Goal: Communication & Community: Share content

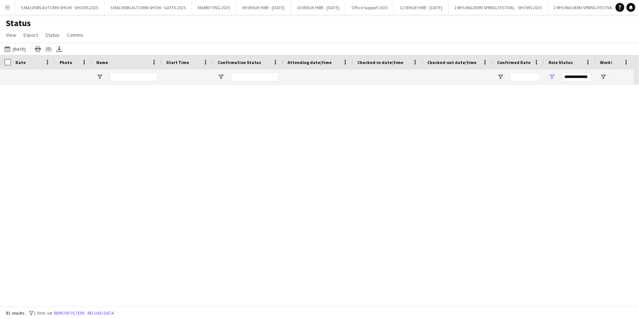
scroll to position [1405, 0]
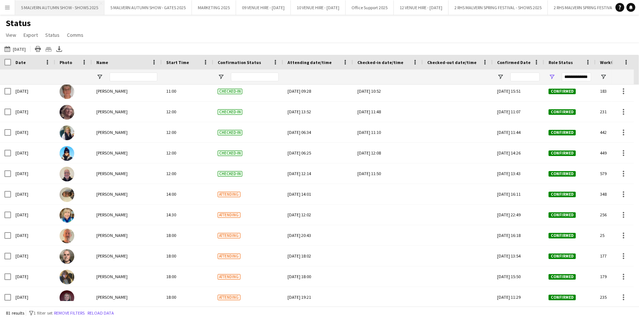
click at [82, 8] on button "5 MALVERN AUTUMN SHOW - SHOWS 2025 Close" at bounding box center [59, 7] width 89 height 14
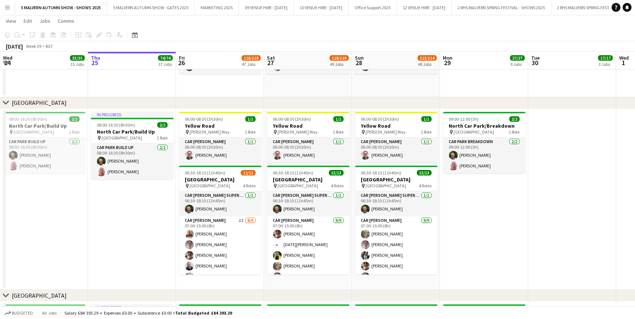
click at [9, 11] on button "Menu" at bounding box center [7, 7] width 15 height 15
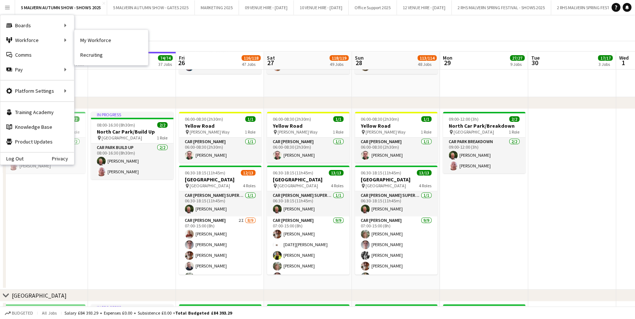
drag, startPoint x: 107, startPoint y: 38, endPoint x: 132, endPoint y: 64, distance: 36.4
click at [107, 38] on link "My Workforce" at bounding box center [111, 40] width 74 height 15
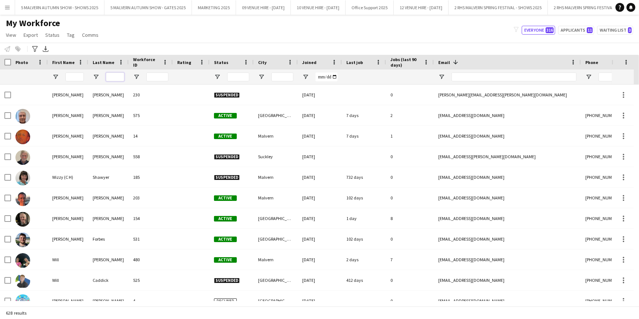
click at [110, 73] on input "Last Name Filter Input" at bounding box center [115, 76] width 18 height 9
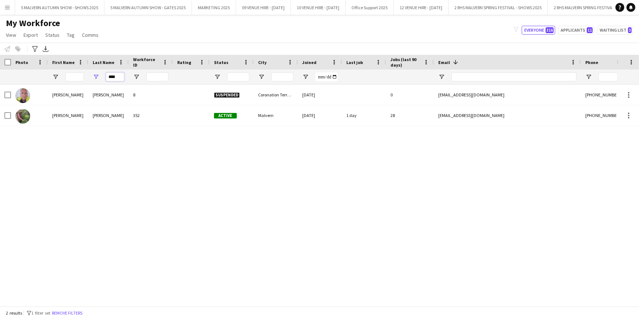
type input "****"
click at [19, 185] on div "[PERSON_NAME] 8 Suspended Coronation Terrace, Bromsgrove [DATE] 0 [EMAIL_ADDRES…" at bounding box center [308, 193] width 617 height 216
click at [95, 76] on span "Open Filter Menu" at bounding box center [96, 77] width 7 height 7
click at [119, 78] on input "****" at bounding box center [115, 76] width 18 height 9
drag, startPoint x: 150, startPoint y: 217, endPoint x: 149, endPoint y: 206, distance: 11.6
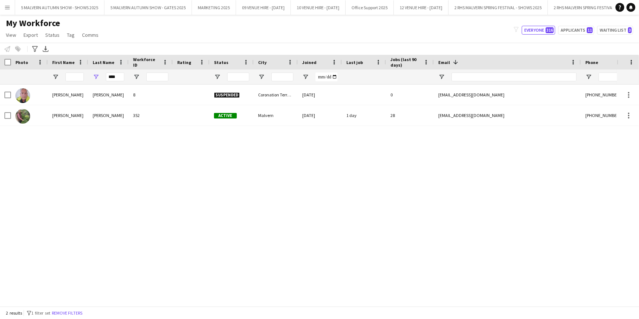
click at [150, 217] on div "[PERSON_NAME] 8 Suspended Coronation Terrace, Bromsgrove [DATE] 0 [EMAIL_ADDRES…" at bounding box center [308, 193] width 617 height 216
click at [64, 6] on button "5 MALVERN AUTUMN SHOW - SHOWS 2025 Close" at bounding box center [59, 7] width 89 height 14
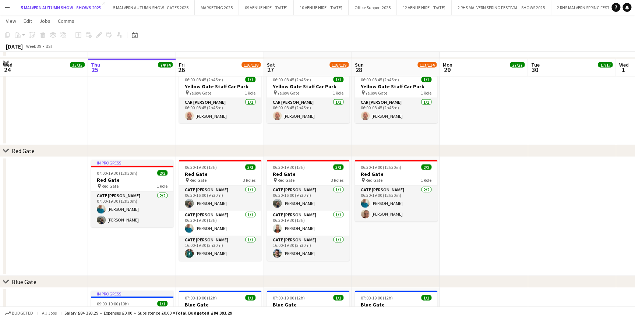
scroll to position [669, 0]
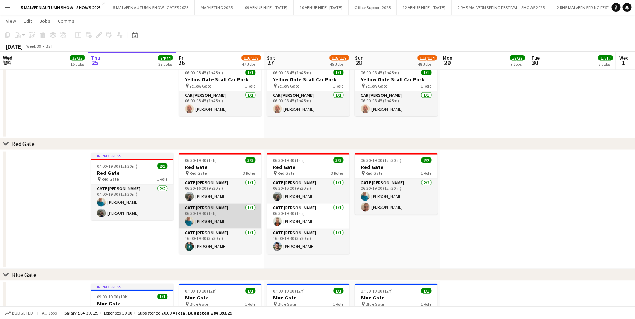
click at [217, 213] on app-card-role "Gate [PERSON_NAME] [DATE] 06:30-19:30 (13h) [PERSON_NAME]" at bounding box center [220, 215] width 82 height 25
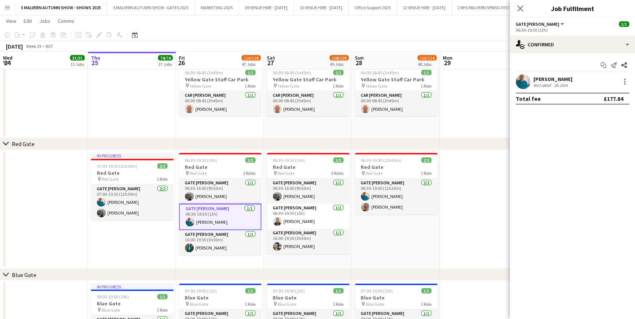
click at [524, 79] on app-user-avatar at bounding box center [522, 81] width 15 height 15
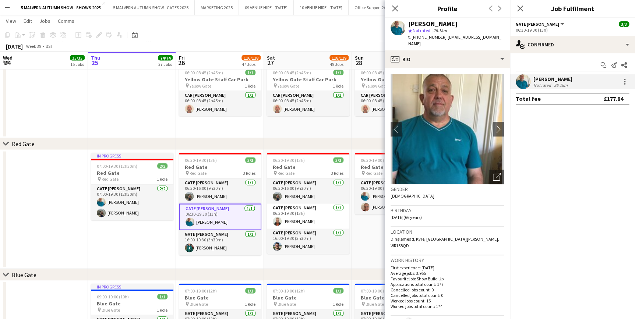
click at [100, 108] on app-date-cell at bounding box center [132, 100] width 88 height 76
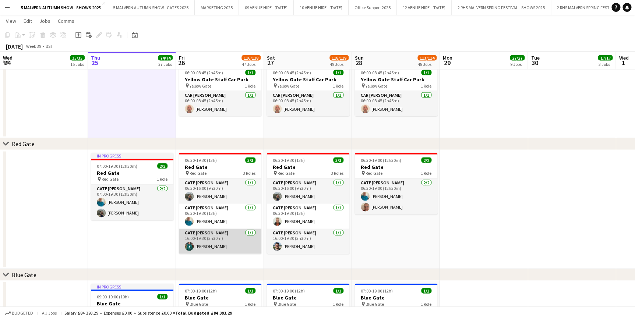
click at [212, 236] on app-card-role "Gate [PERSON_NAME] [DATE] 16:00-19:30 (3h30m) [PERSON_NAME]" at bounding box center [220, 240] width 82 height 25
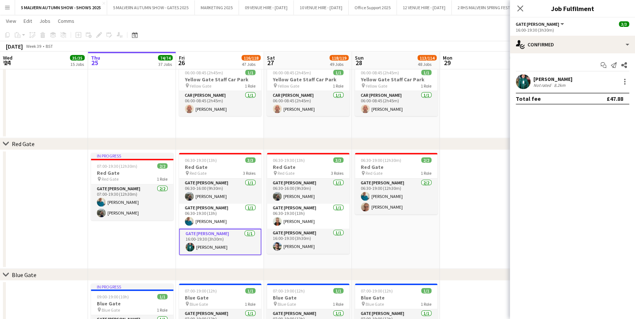
click at [557, 82] on div "8.2km" at bounding box center [559, 85] width 14 height 6
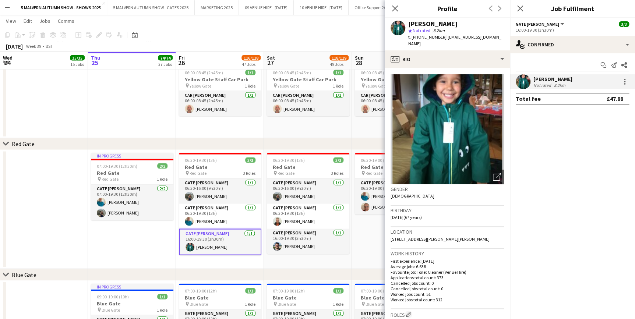
click at [122, 88] on app-date-cell at bounding box center [132, 100] width 88 height 76
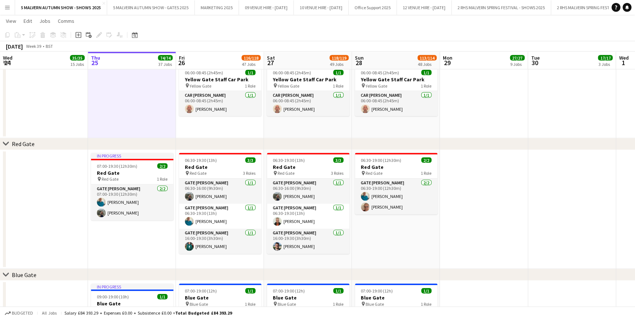
click at [515, 227] on app-date-cell at bounding box center [484, 209] width 88 height 119
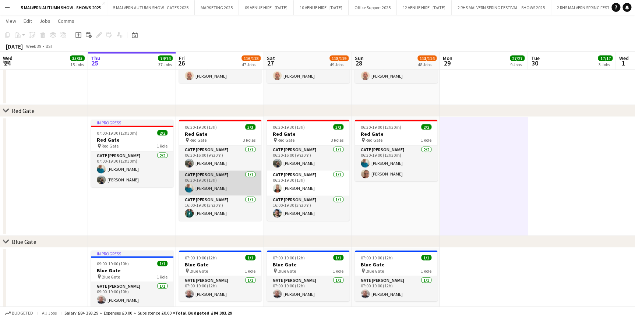
scroll to position [702, 0]
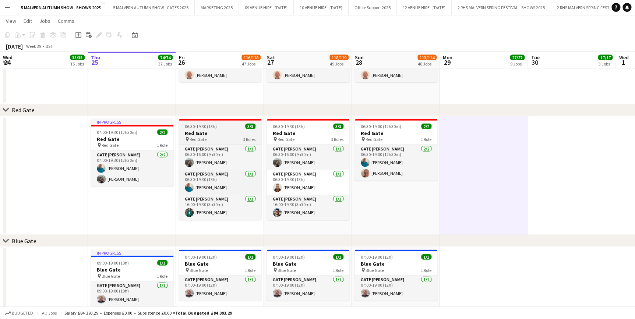
click at [216, 134] on h3 "Red Gate" at bounding box center [220, 133] width 82 height 7
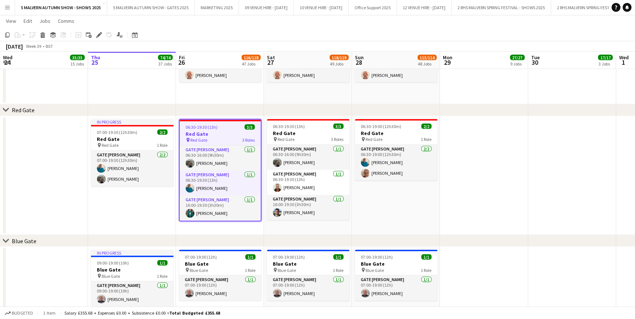
click at [510, 134] on app-date-cell at bounding box center [484, 175] width 88 height 119
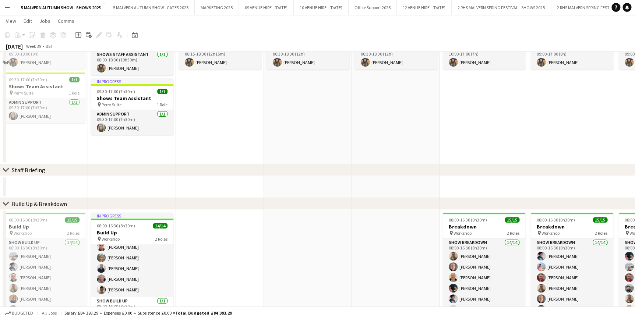
scroll to position [0, 0]
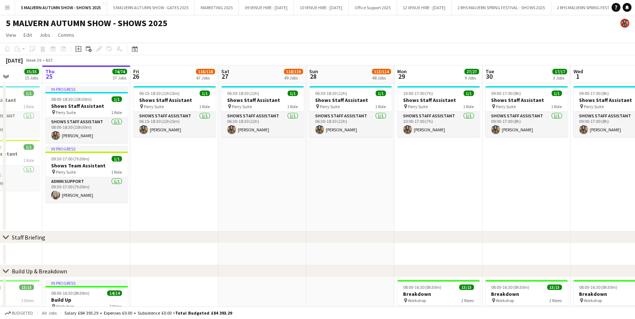
drag, startPoint x: 440, startPoint y: 81, endPoint x: 394, endPoint y: 81, distance: 46.4
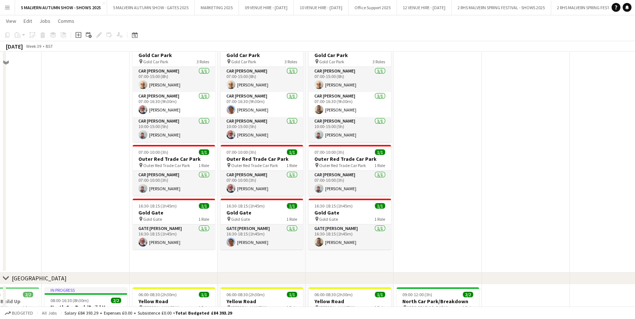
scroll to position [4013, 0]
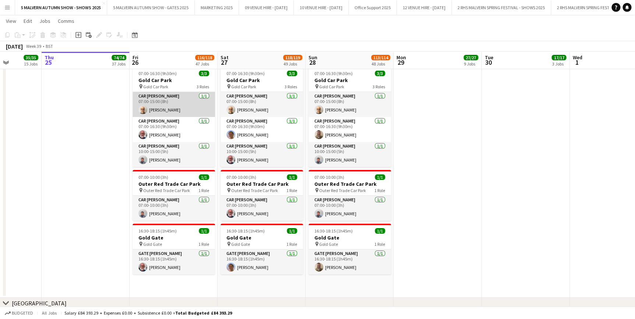
click at [136, 104] on app-card-role "Car [PERSON_NAME] [DATE] 07:00-15:00 (8h) [PERSON_NAME]" at bounding box center [173, 104] width 82 height 25
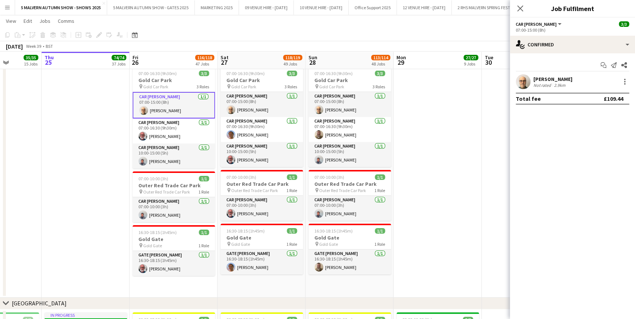
click at [550, 83] on div "Not rated" at bounding box center [542, 85] width 19 height 6
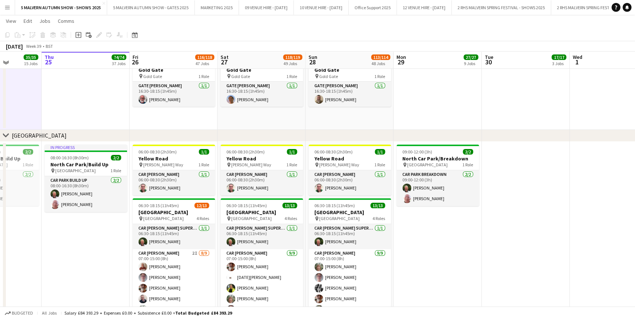
scroll to position [4247, 0]
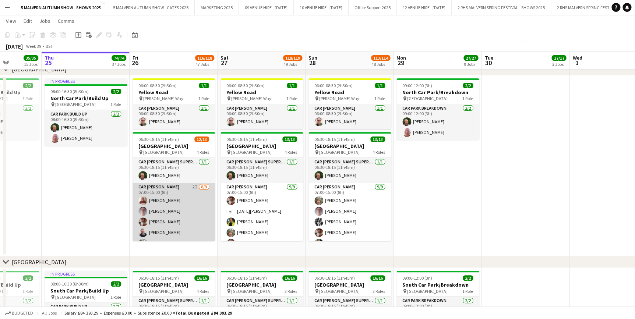
click at [173, 191] on app-card-role "Car [PERSON_NAME] 2I [DATE] 07:00-15:00 (8h) [PERSON_NAME] [PERSON_NAME] [PERSO…" at bounding box center [173, 238] width 82 height 110
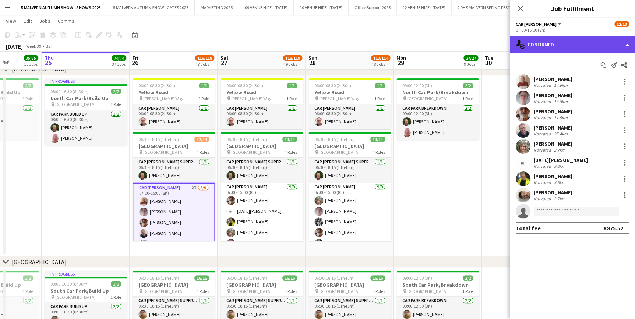
click at [556, 47] on div "single-neutral-actions-check-2 Confirmed" at bounding box center [572, 45] width 125 height 18
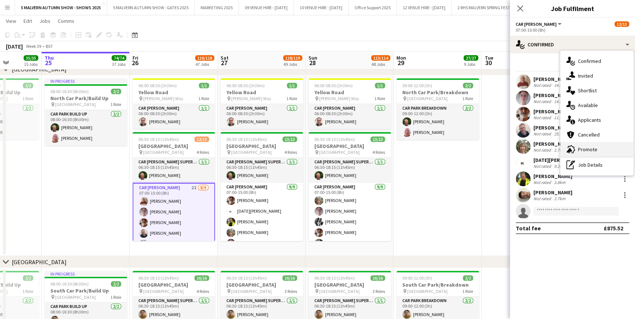
click at [616, 149] on div "advertising-megaphone Promote" at bounding box center [596, 149] width 73 height 15
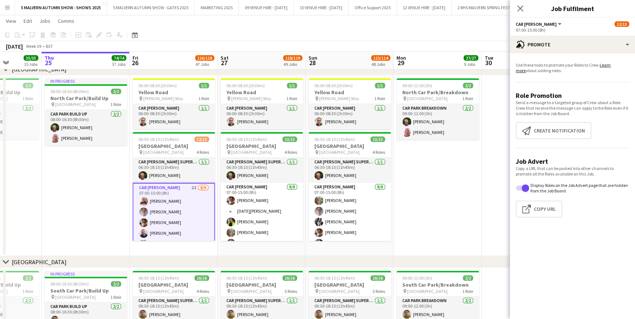
click at [107, 195] on app-date-cell "In progress 08:00-16:30 (8h30m) 2/2 [GEOGRAPHIC_DATA]/Build Up pin [GEOGRAPHIC_…" at bounding box center [86, 165] width 88 height 181
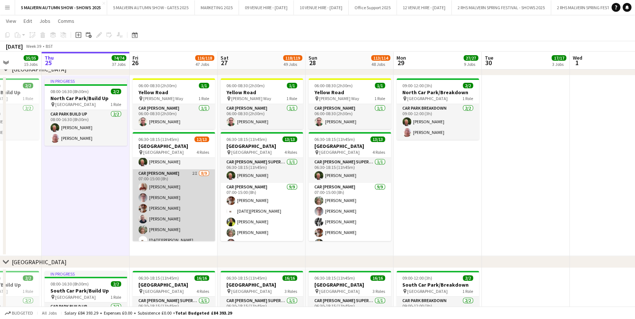
scroll to position [0, 0]
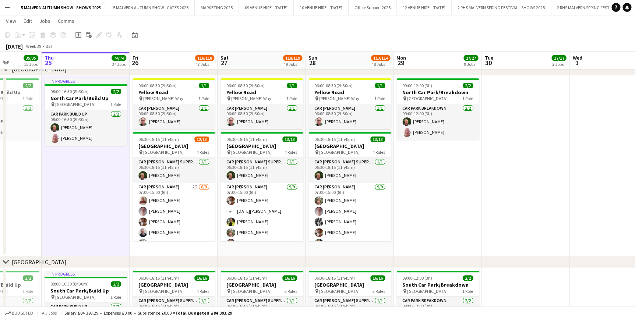
click at [109, 180] on app-date-cell "In progress 08:00-16:30 (8h30m) 2/2 [GEOGRAPHIC_DATA]/Build Up pin [GEOGRAPHIC_…" at bounding box center [86, 165] width 88 height 181
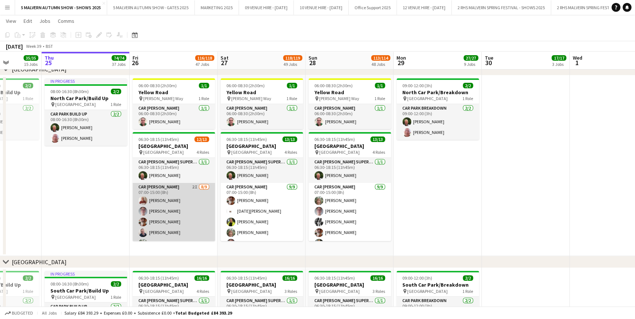
click at [157, 194] on app-card-role "Car [PERSON_NAME] 2I [DATE] 07:00-15:00 (8h) [PERSON_NAME] [PERSON_NAME] [PERSO…" at bounding box center [173, 238] width 82 height 110
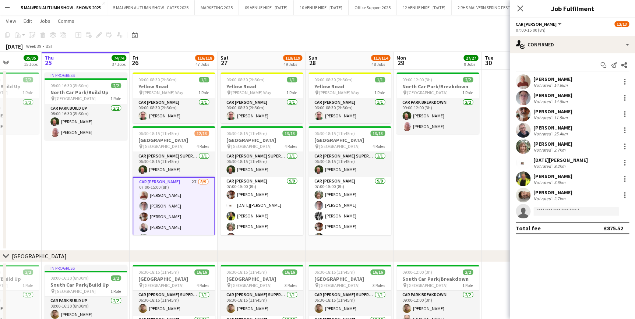
click at [450, 190] on app-date-cell "09:00-12:00 (3h) 2/2 [GEOGRAPHIC_DATA]/Breakdown pin [GEOGRAPHIC_DATA] 1 Role C…" at bounding box center [437, 160] width 88 height 181
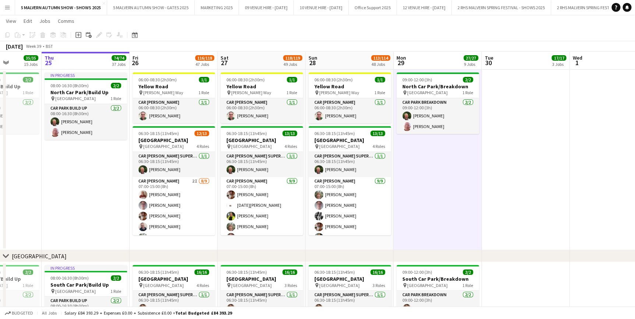
click at [504, 167] on app-date-cell at bounding box center [525, 160] width 88 height 181
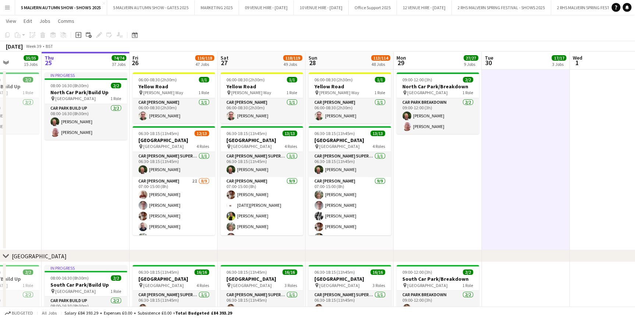
click at [448, 179] on app-date-cell "09:00-12:00 (3h) 2/2 [GEOGRAPHIC_DATA]/Breakdown pin [GEOGRAPHIC_DATA] 1 Role C…" at bounding box center [437, 160] width 88 height 181
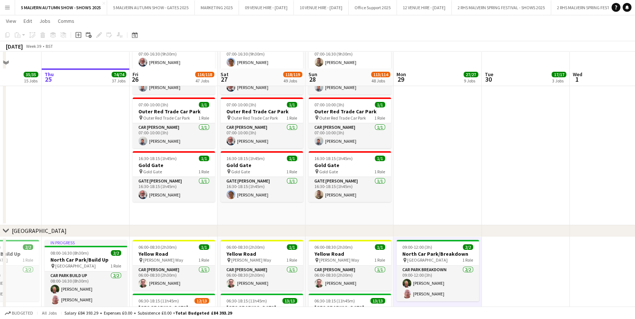
scroll to position [4281, 0]
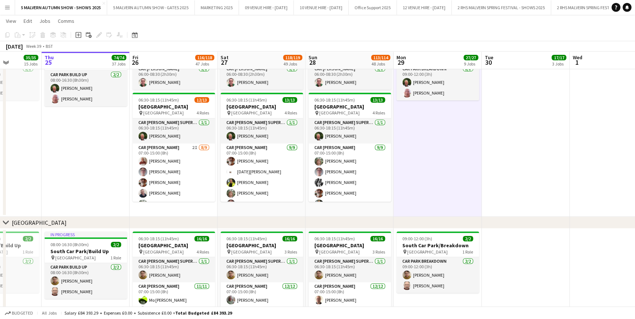
drag, startPoint x: 163, startPoint y: 152, endPoint x: 569, endPoint y: 124, distance: 406.8
click at [163, 152] on app-card-role "Car [PERSON_NAME] 2I [DATE] 07:00-15:00 (8h) [PERSON_NAME] [PERSON_NAME] [PERSO…" at bounding box center [173, 198] width 82 height 110
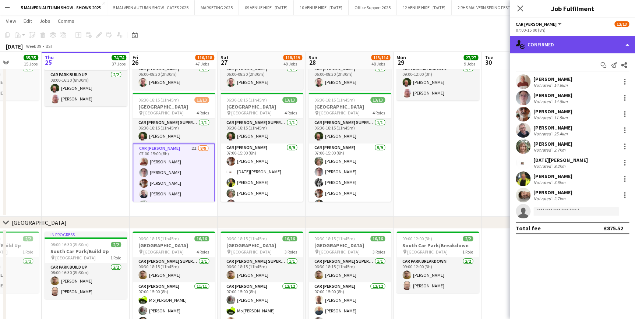
click at [550, 40] on div "single-neutral-actions-check-2 Confirmed" at bounding box center [572, 45] width 125 height 18
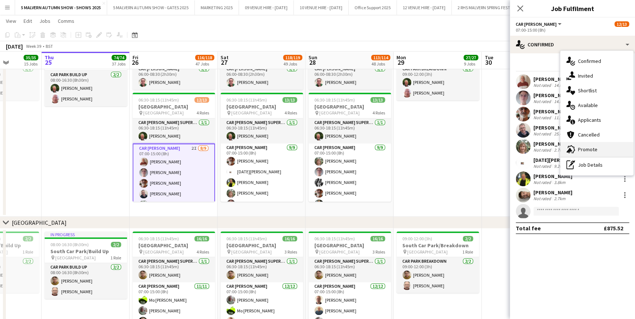
click at [611, 151] on div "advertising-megaphone Promote" at bounding box center [596, 149] width 73 height 15
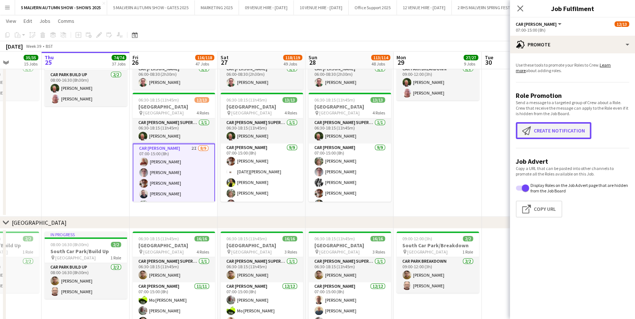
click at [564, 127] on button "Create notification Create notification" at bounding box center [552, 130] width 75 height 17
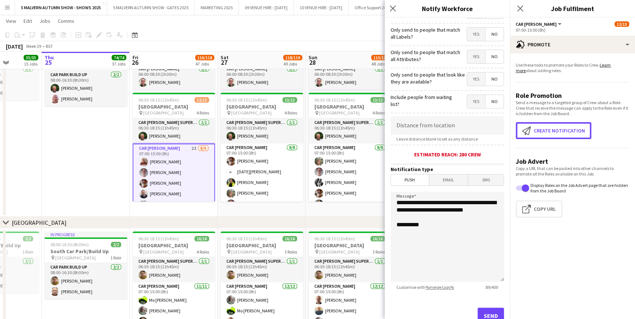
scroll to position [88, 0]
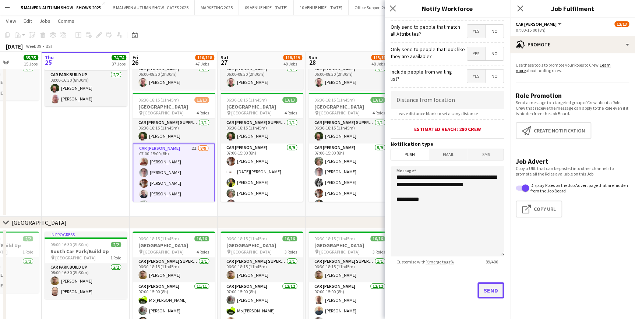
click at [486, 291] on button "Send" at bounding box center [490, 290] width 26 height 16
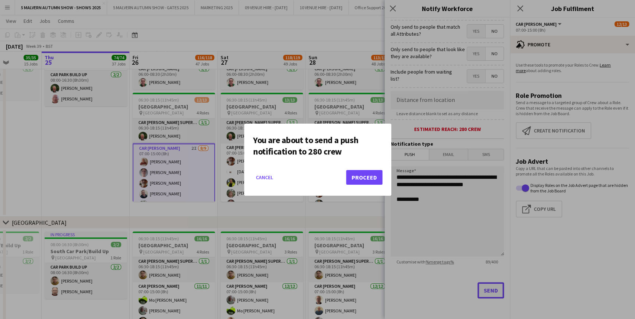
scroll to position [0, 0]
click at [65, 149] on div at bounding box center [317, 159] width 635 height 319
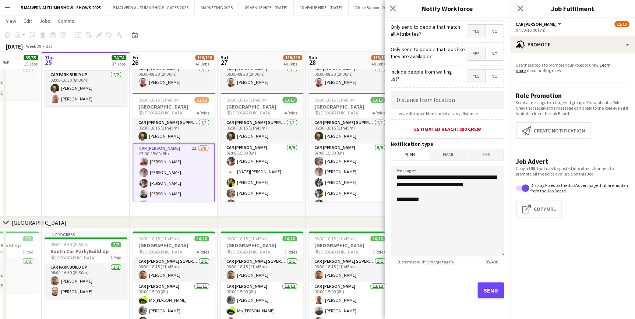
click at [470, 50] on span "Yes" at bounding box center [476, 53] width 18 height 13
click at [482, 286] on button "Send" at bounding box center [490, 290] width 26 height 16
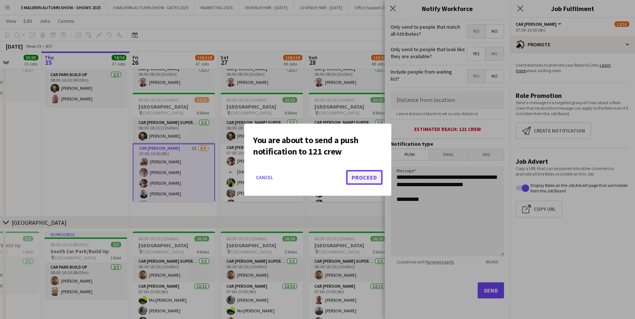
click at [356, 174] on button "Proceed" at bounding box center [364, 177] width 36 height 15
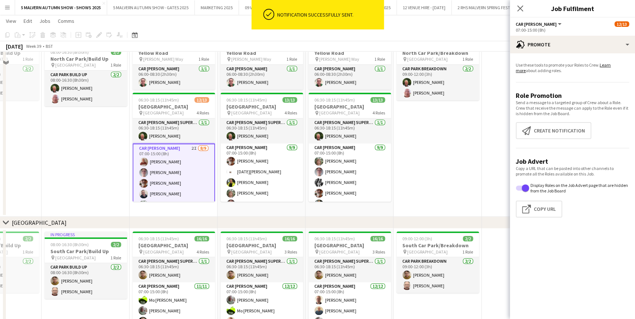
scroll to position [4214, 0]
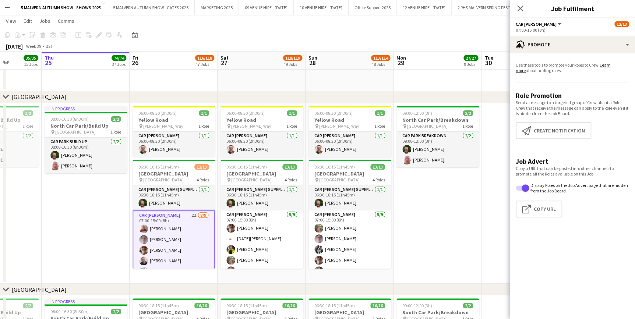
click at [120, 217] on app-date-cell "In progress 08:00-16:30 (8h30m) 2/2 [GEOGRAPHIC_DATA]/Build Up pin [GEOGRAPHIC_…" at bounding box center [86, 193] width 88 height 181
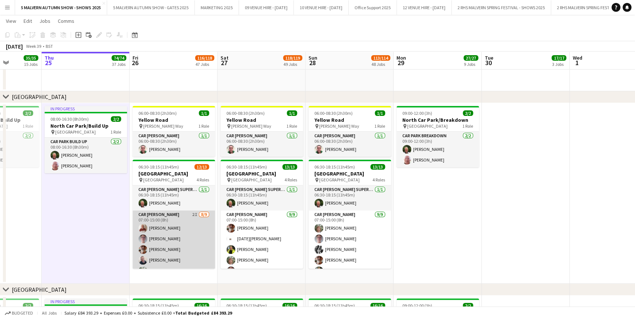
click at [183, 218] on app-card-role "Car [PERSON_NAME] 2I [DATE] 07:00-15:00 (8h) [PERSON_NAME] [PERSON_NAME] [PERSO…" at bounding box center [173, 265] width 82 height 110
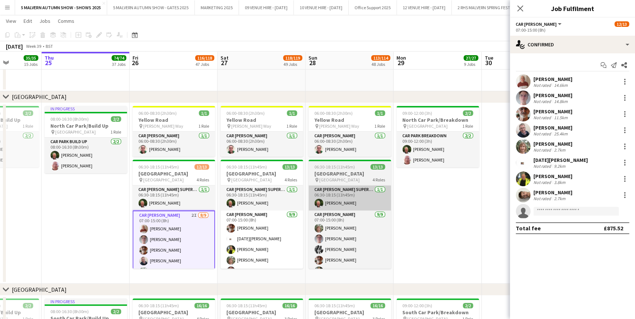
drag, startPoint x: 250, startPoint y: 214, endPoint x: 324, endPoint y: 185, distance: 79.6
click at [251, 214] on app-card-role "Car [PERSON_NAME] [DATE] 07:00-15:00 (8h) [PERSON_NAME] [DATE][PERSON_NAME] [PE…" at bounding box center [261, 265] width 82 height 110
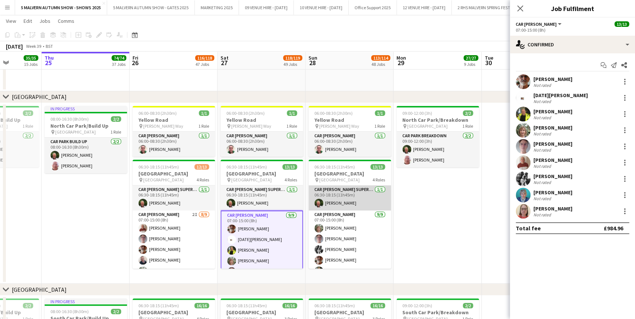
scroll to position [0, 221]
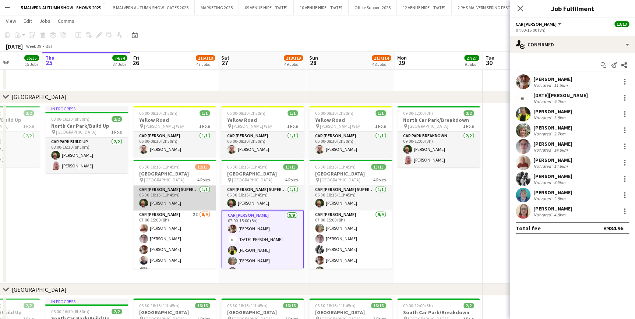
click at [182, 214] on app-card-role "Car [PERSON_NAME] 2I [DATE] 07:00-15:00 (8h) [PERSON_NAME] [PERSON_NAME] [PERSO…" at bounding box center [174, 265] width 82 height 110
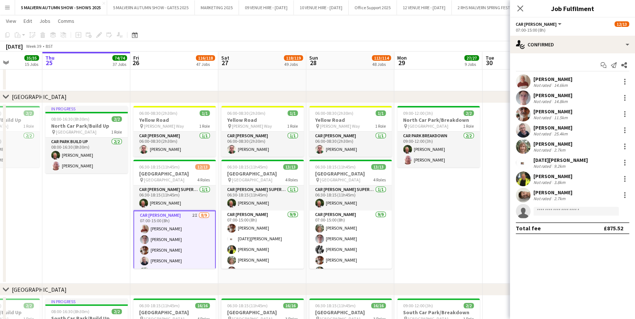
click at [115, 207] on app-date-cell "In progress 08:00-16:30 (8h30m) 2/2 [GEOGRAPHIC_DATA]/Build Up pin [GEOGRAPHIC_…" at bounding box center [86, 193] width 88 height 181
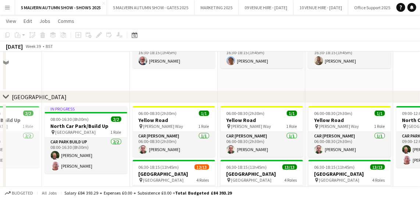
scroll to position [4387, 0]
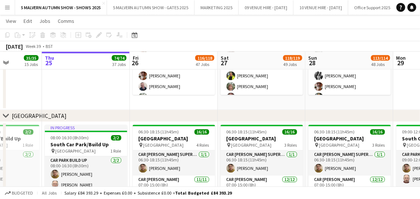
drag, startPoint x: 614, startPoint y: 271, endPoint x: 213, endPoint y: 95, distance: 437.9
click at [213, 95] on app-date-cell "06:00-08:30 (2h30m) [STREET_ADDRESS] pin [PERSON_NAME] Way 1 Role Car [PERSON_N…" at bounding box center [174, 19] width 88 height 181
